Goal: Transaction & Acquisition: Purchase product/service

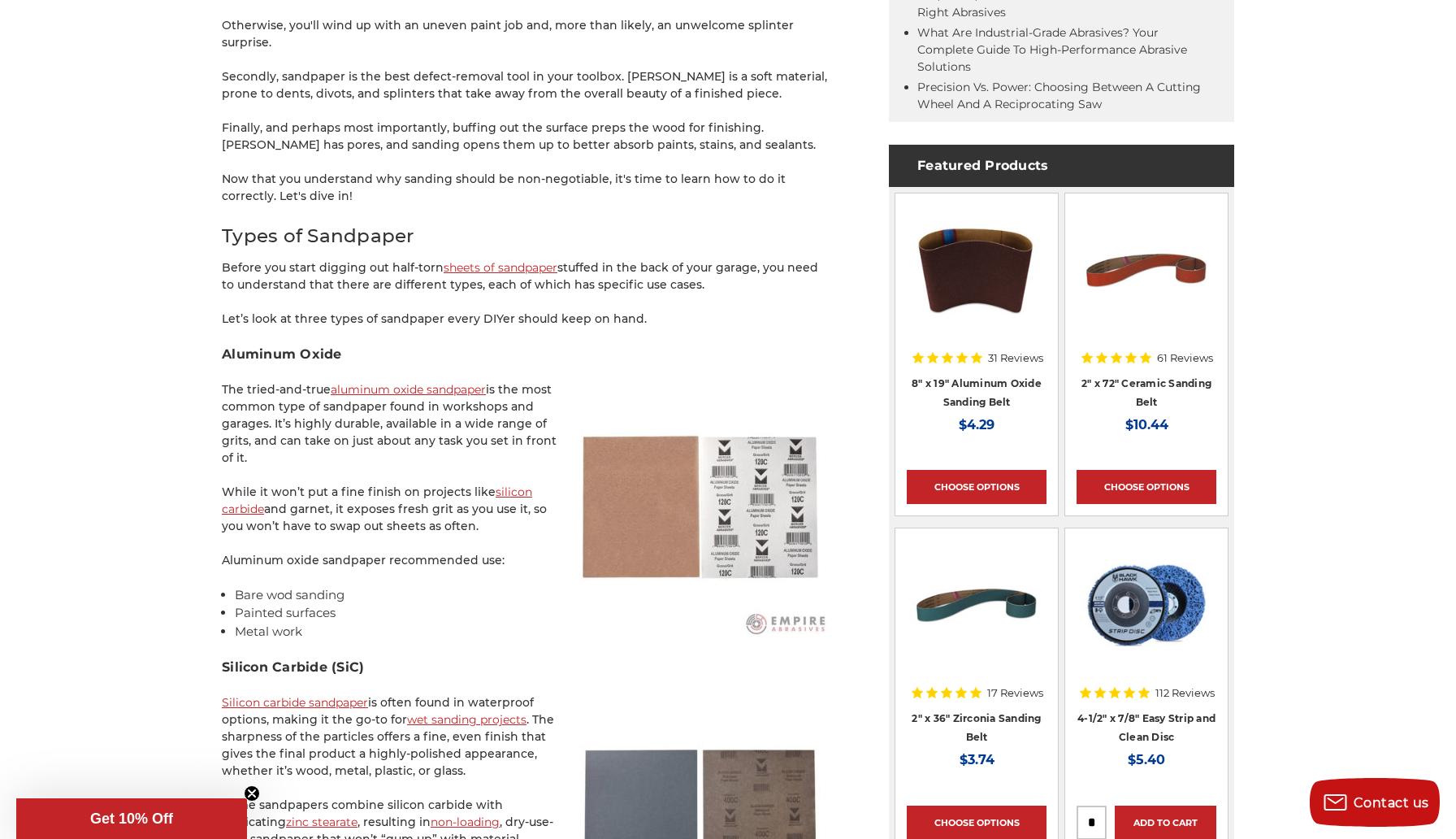
scroll to position [908, 0]
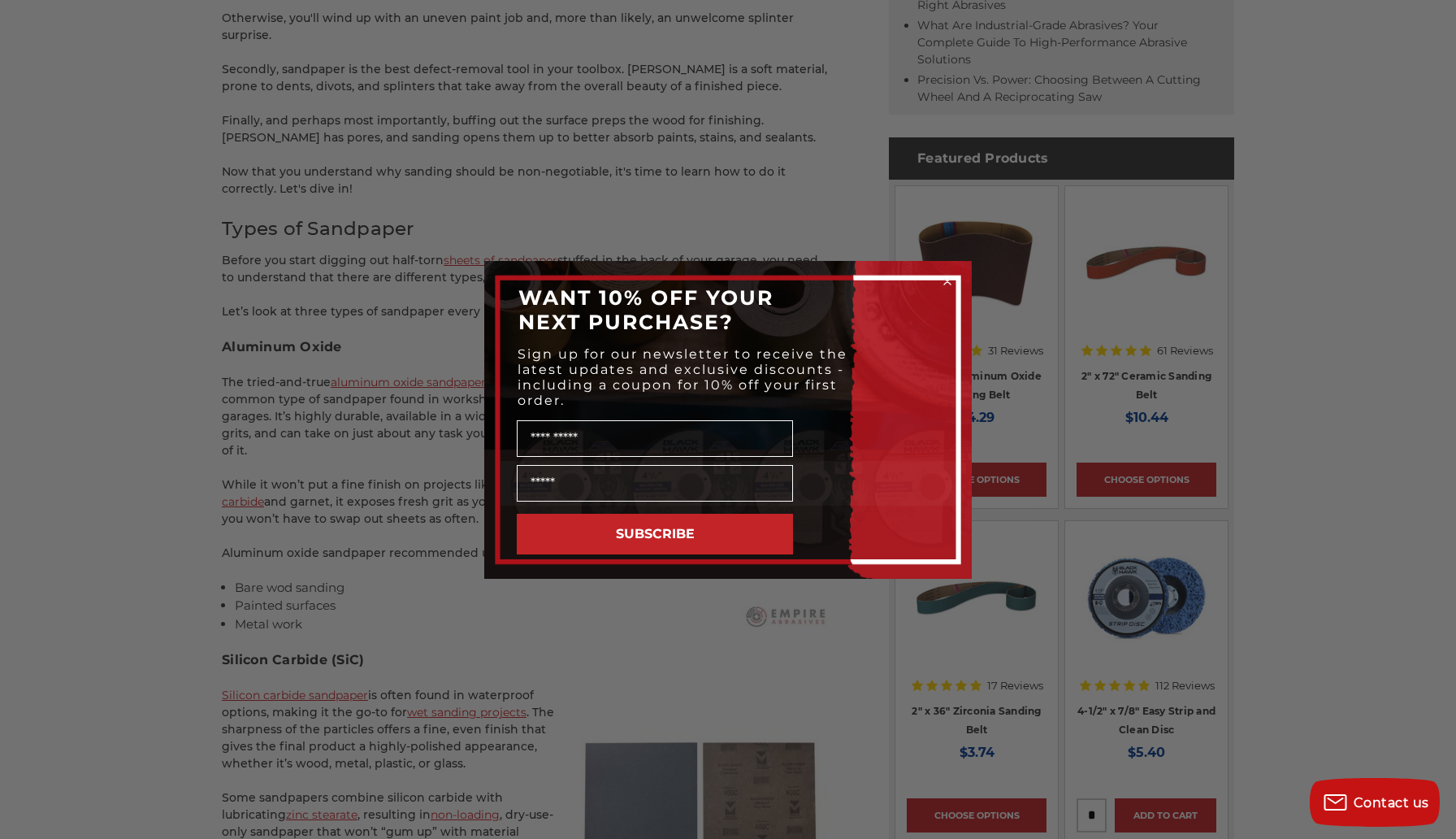
click at [951, 281] on circle "Close dialog" at bounding box center [947, 280] width 15 height 15
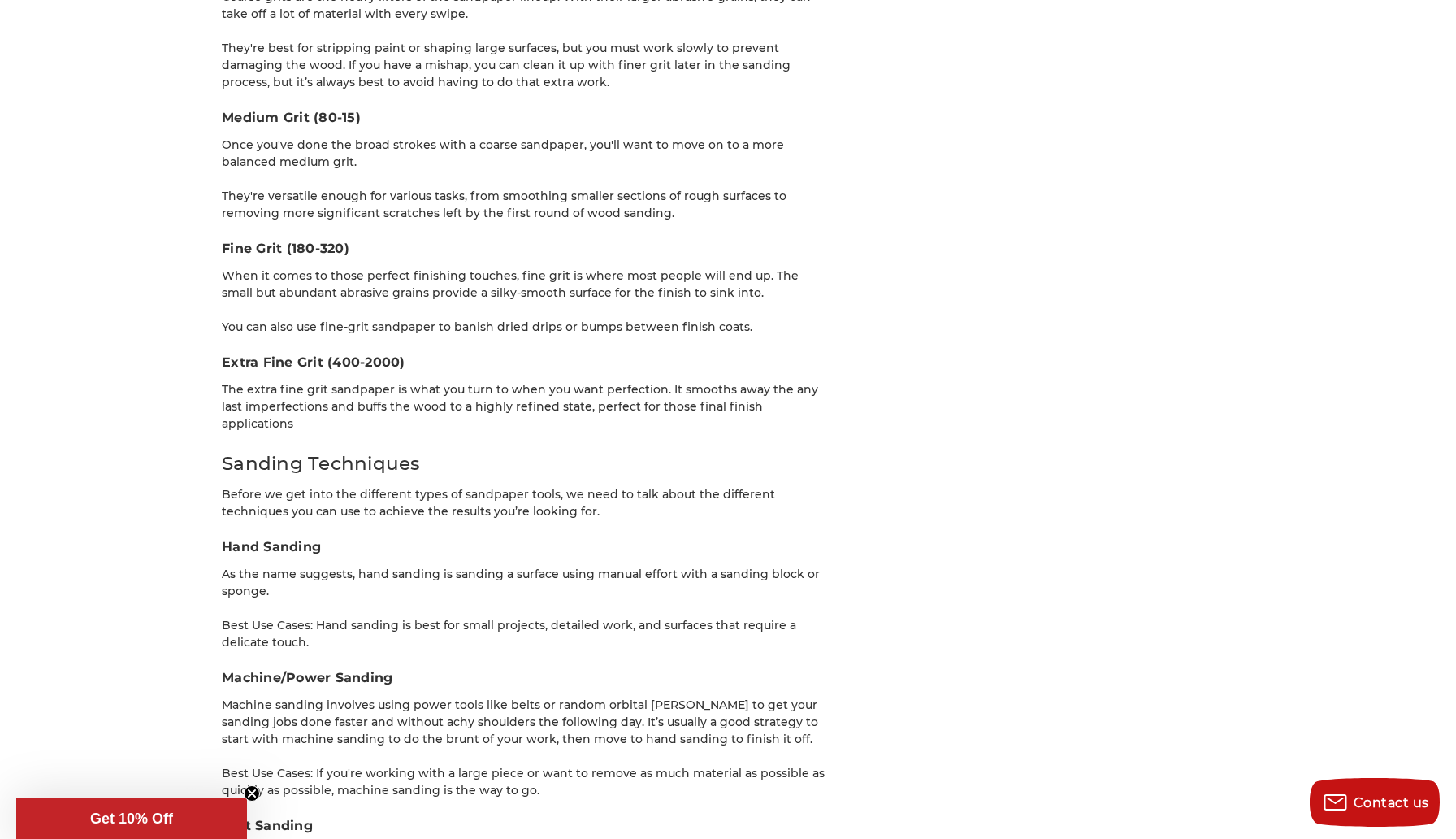
scroll to position [2543, 0]
click at [351, 110] on h3 "Medium Grit (80-15)" at bounding box center [526, 120] width 609 height 20
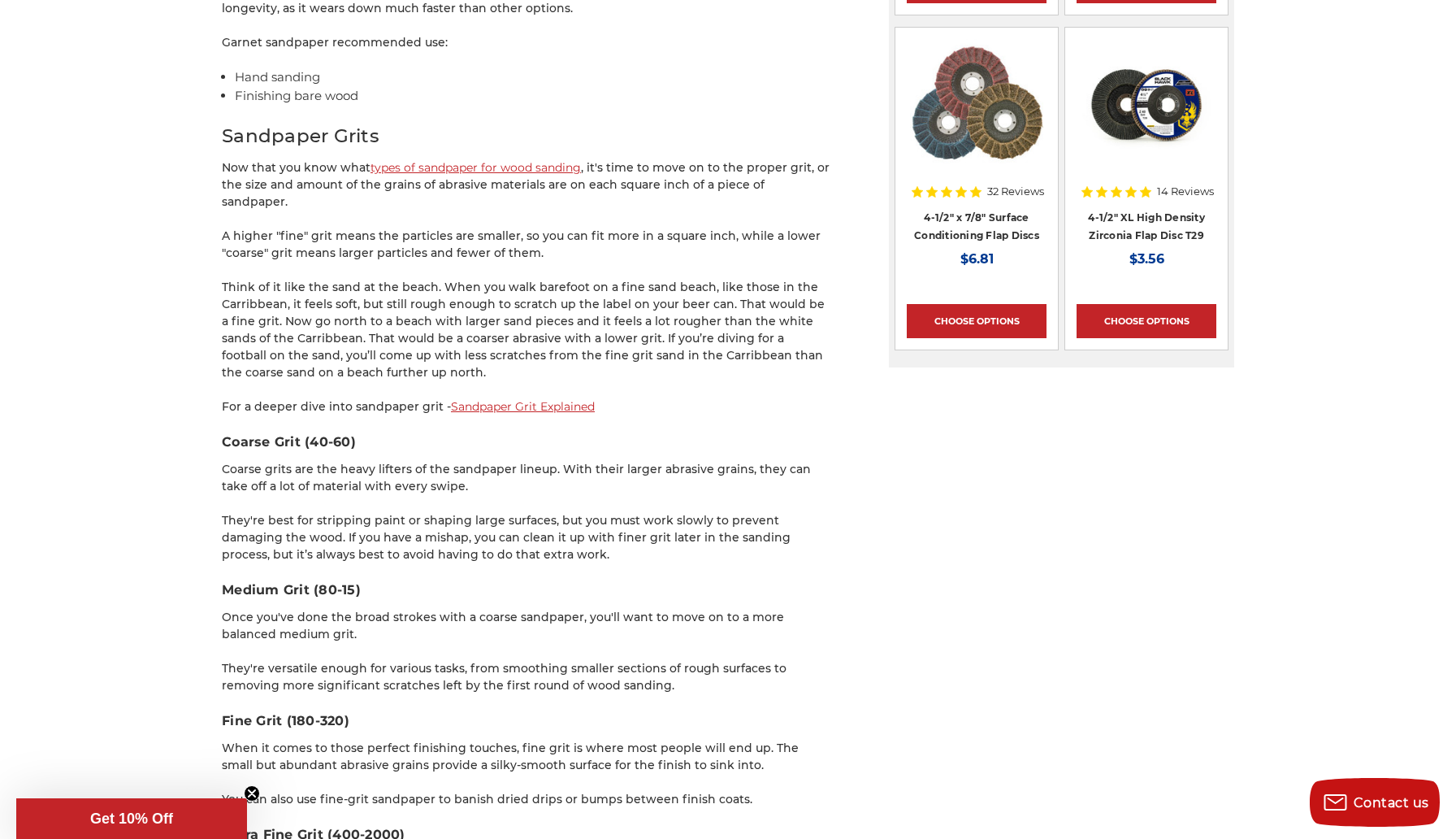
scroll to position [2089, 0]
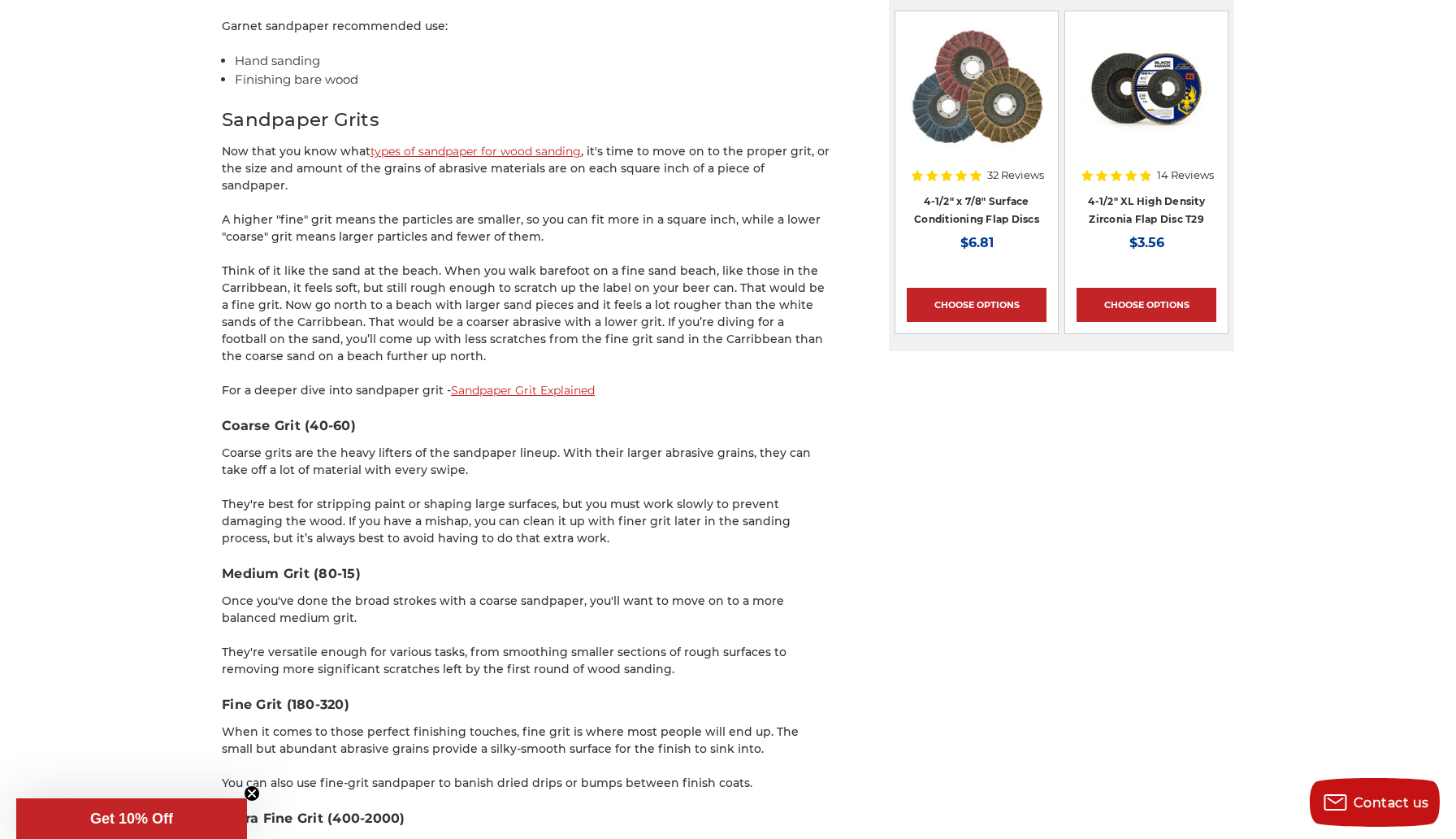
click at [546, 383] on link "Sandpaper Grit Explained" at bounding box center [523, 390] width 144 height 15
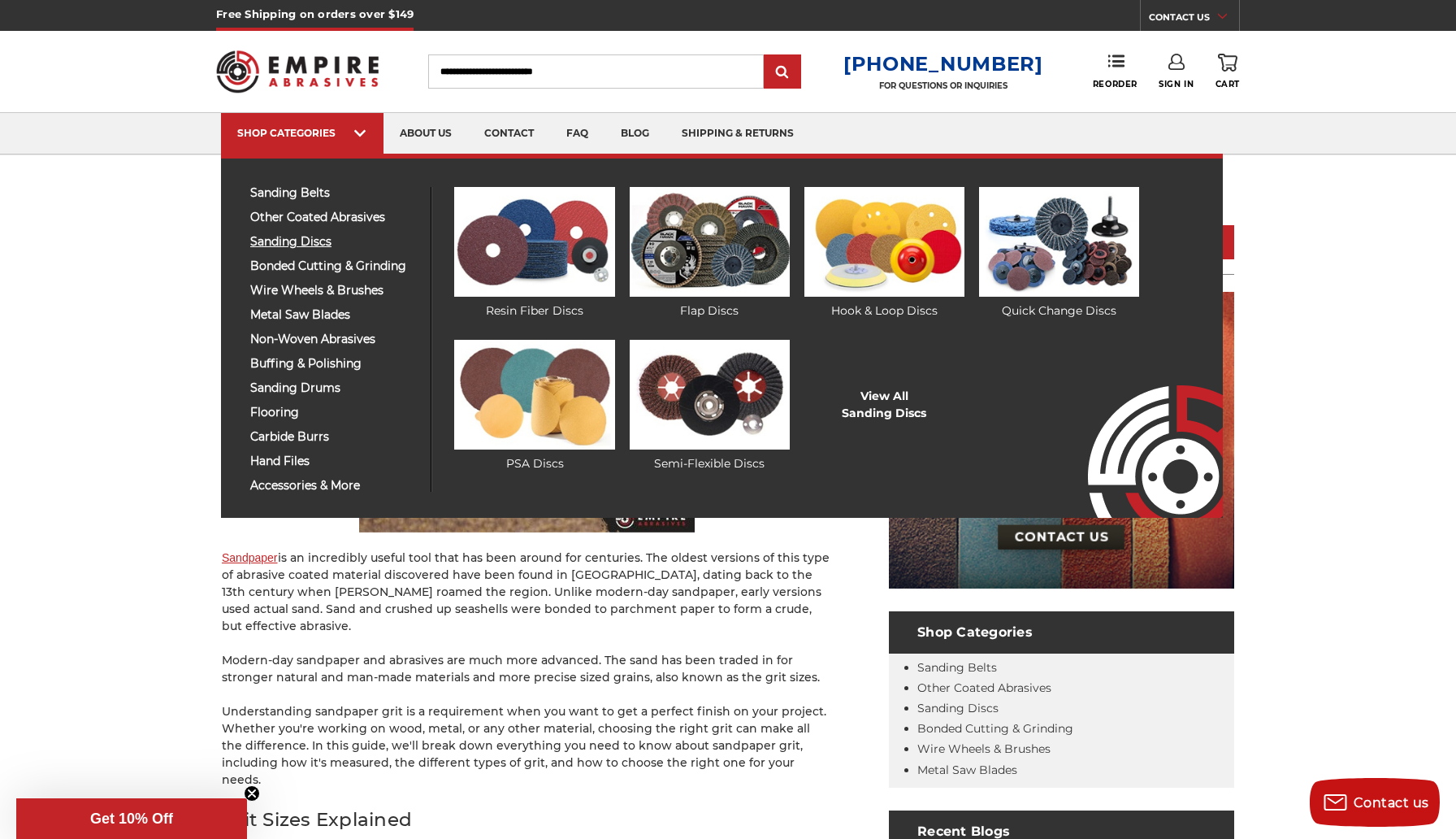
click at [317, 238] on span "sanding discs" at bounding box center [334, 241] width 169 height 12
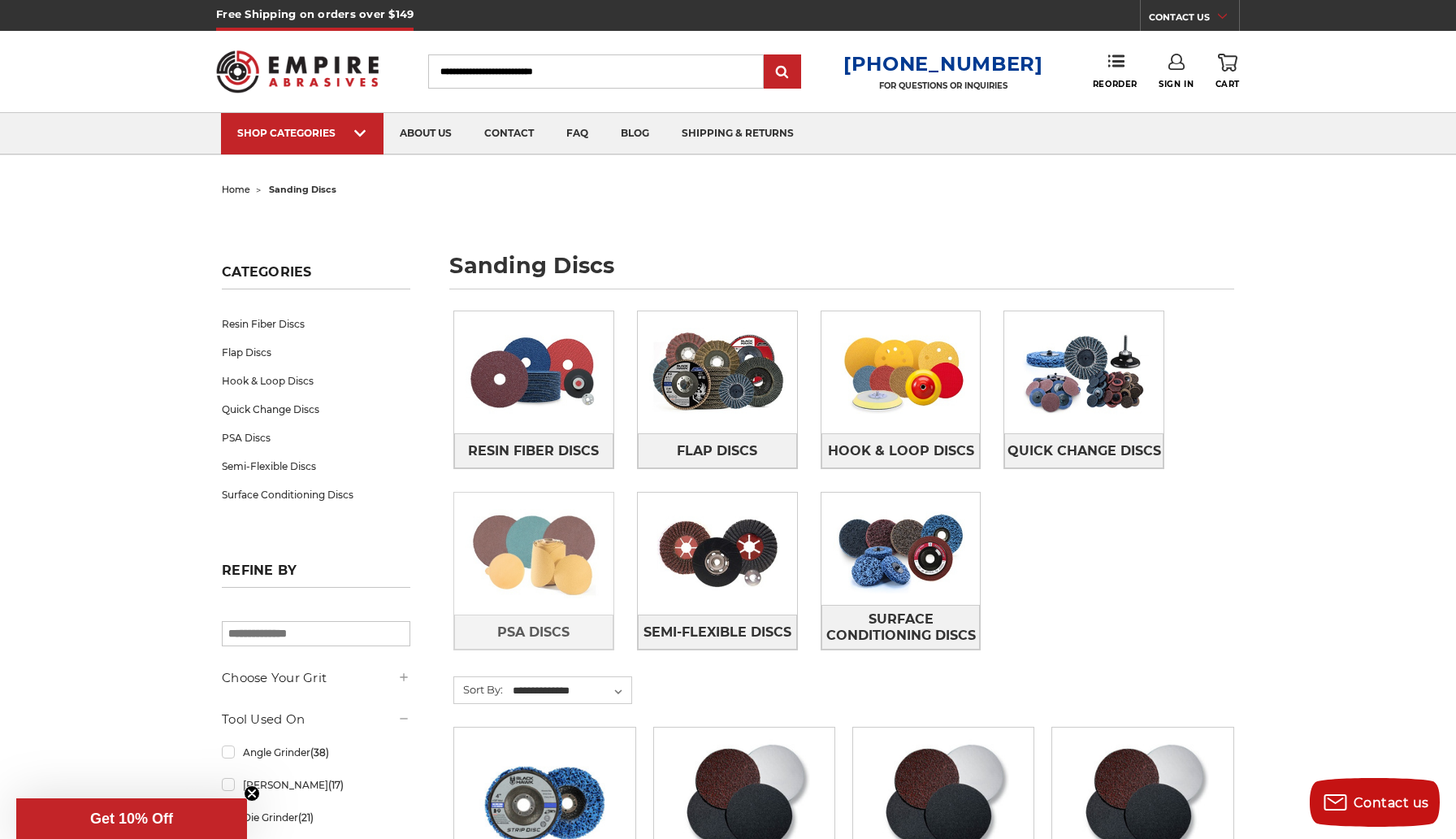
click at [534, 548] on img at bounding box center [535, 554] width 160 height 112
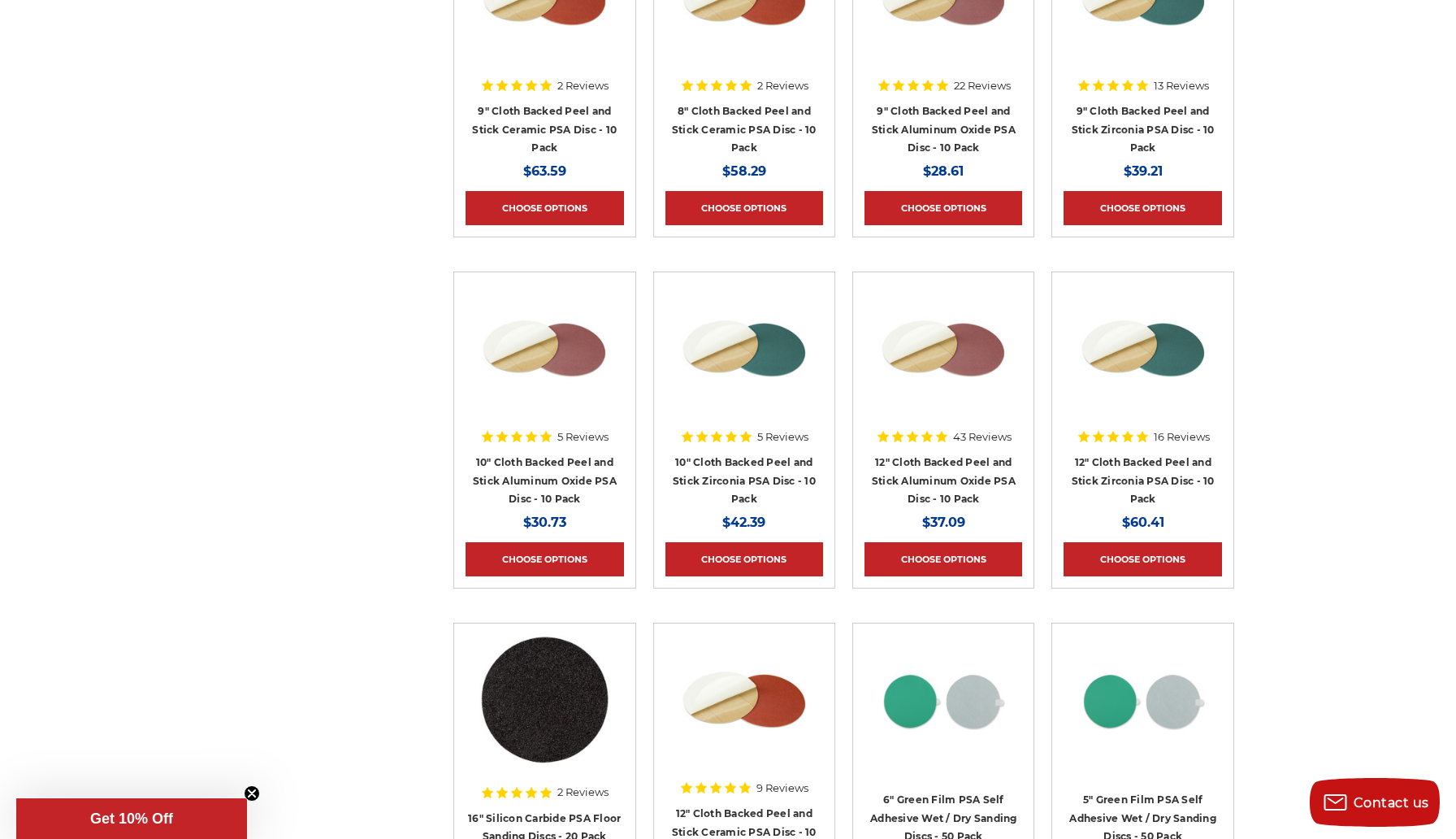
scroll to position [1496, 0]
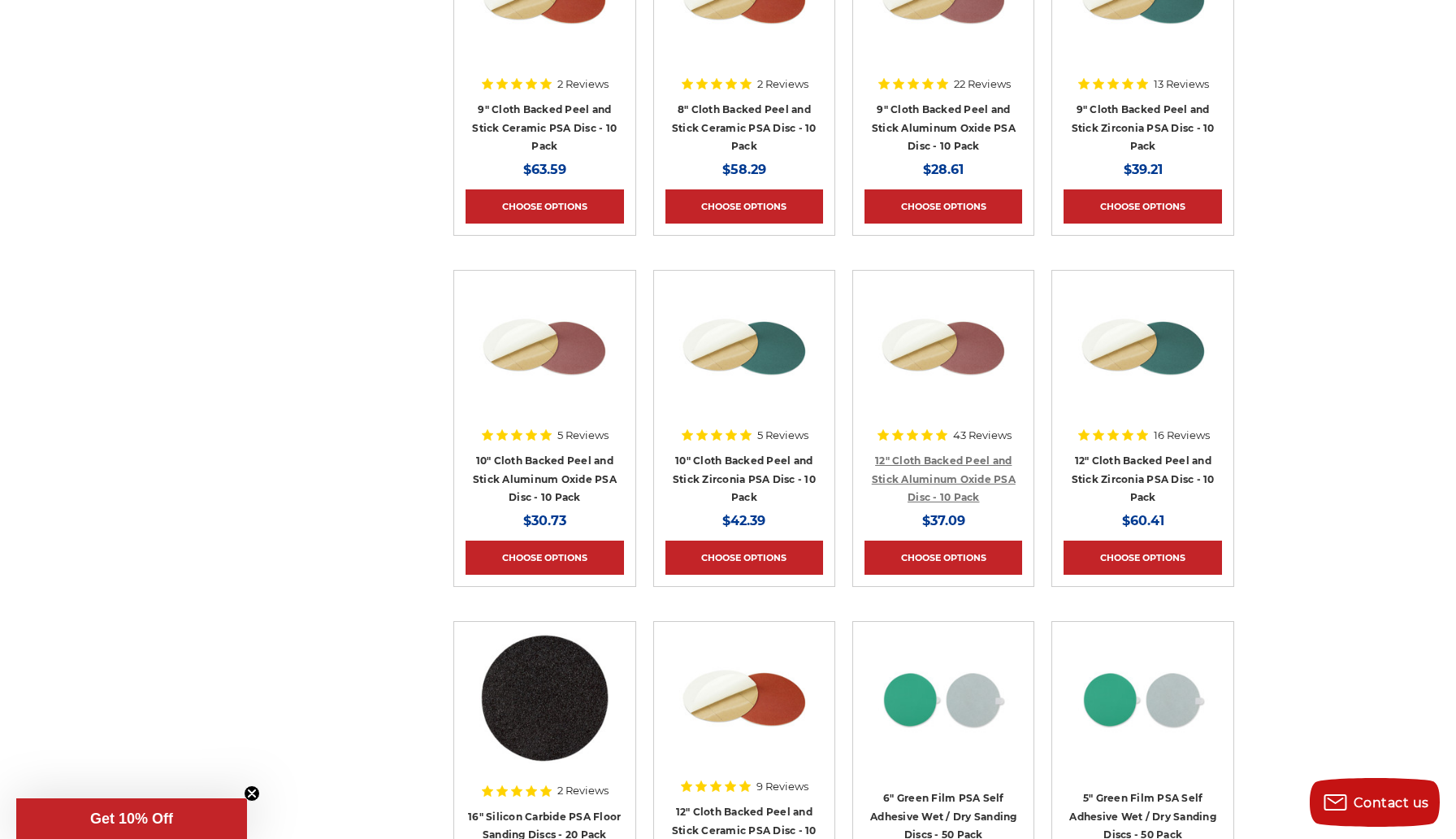
click at [930, 493] on link "12" Cloth Backed Peel and Stick Aluminum Oxide PSA Disc - 10 Pack" at bounding box center [944, 479] width 144 height 49
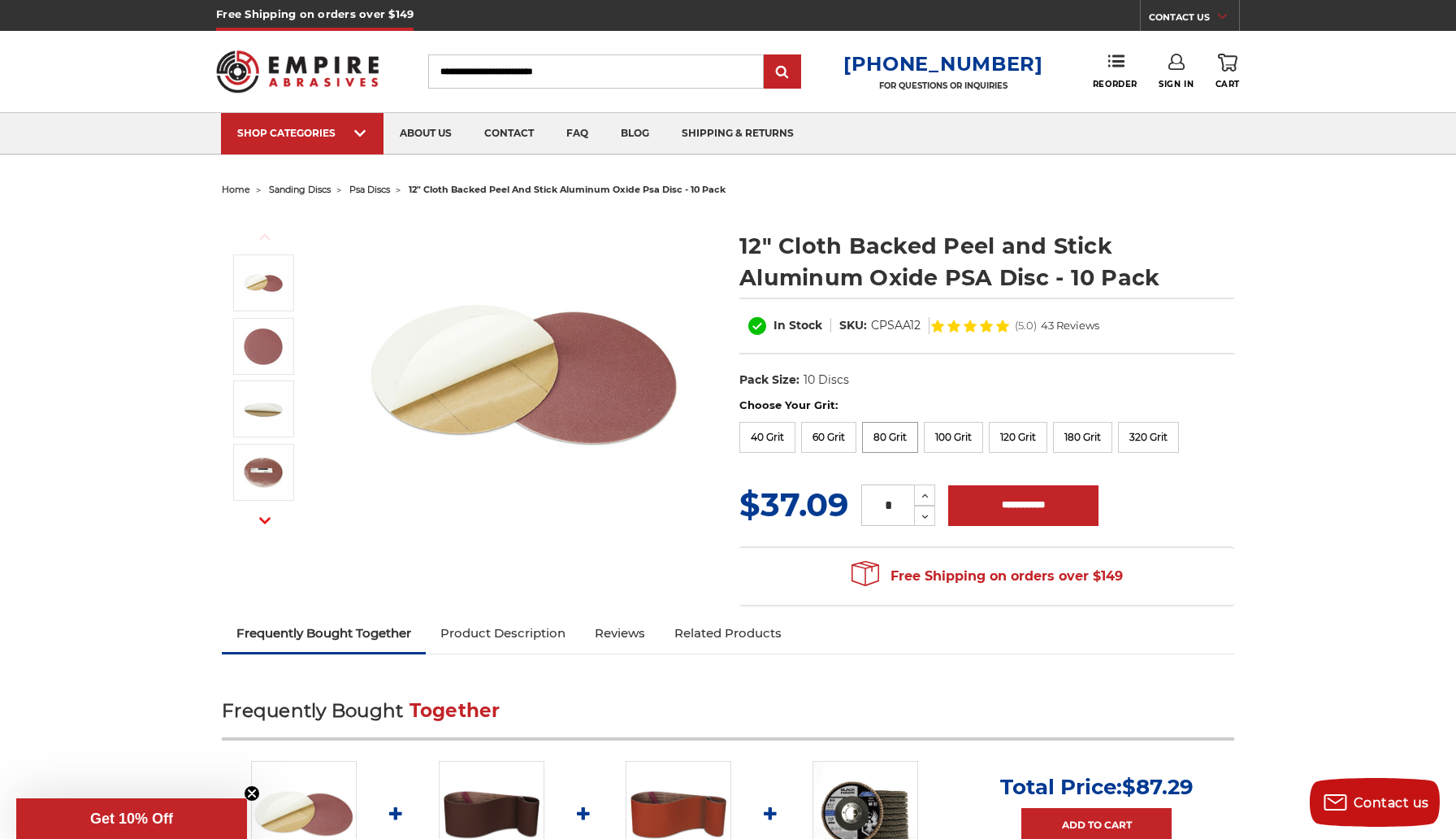
click at [896, 428] on label "80 Grit" at bounding box center [891, 437] width 56 height 31
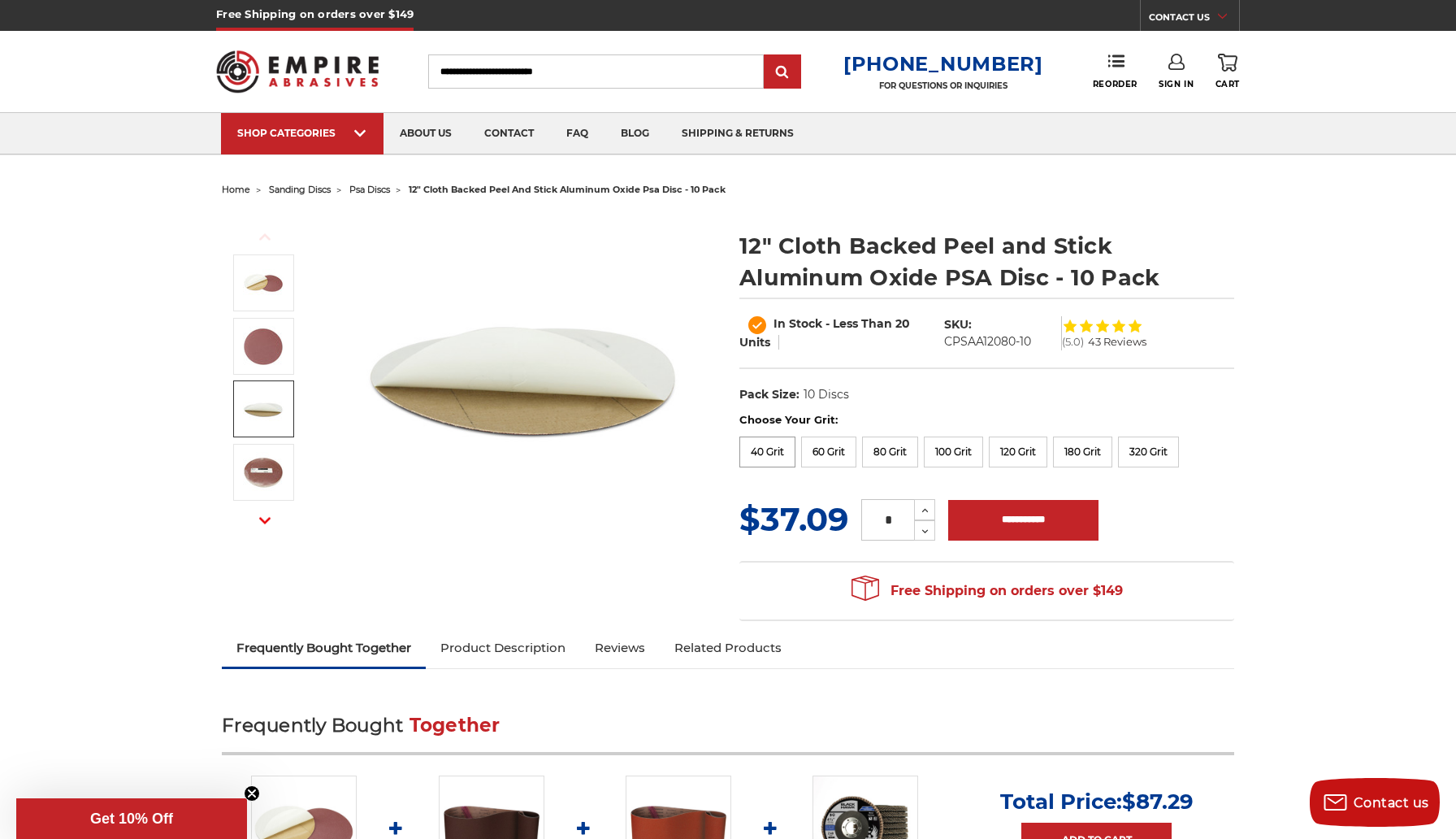
click at [768, 446] on label "40 Grit" at bounding box center [768, 452] width 56 height 31
